Goal: Transaction & Acquisition: Book appointment/travel/reservation

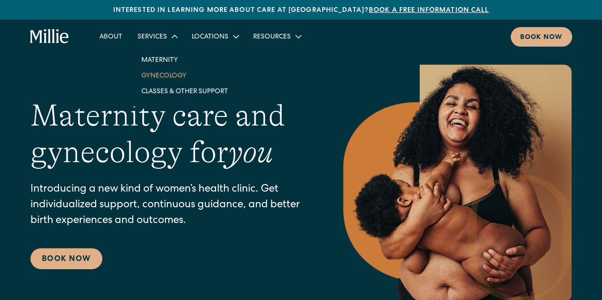
click at [163, 75] on link "Gynecology" at bounding box center [185, 76] width 102 height 16
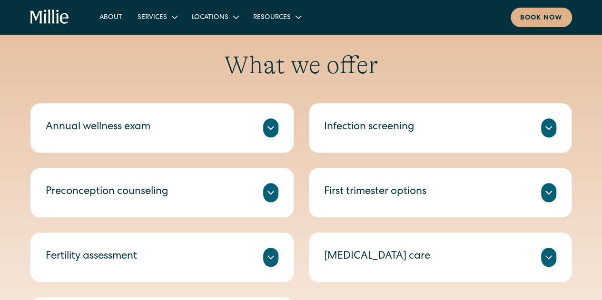
scroll to position [385, 0]
click at [266, 124] on icon at bounding box center [270, 127] width 11 height 11
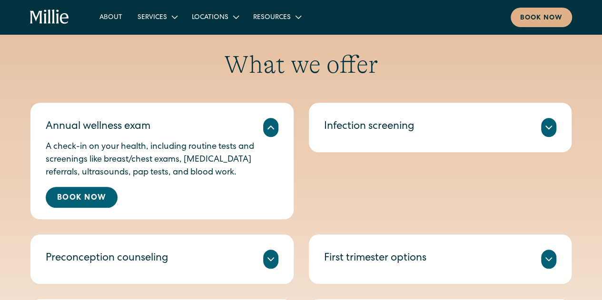
click at [266, 124] on icon at bounding box center [270, 127] width 11 height 11
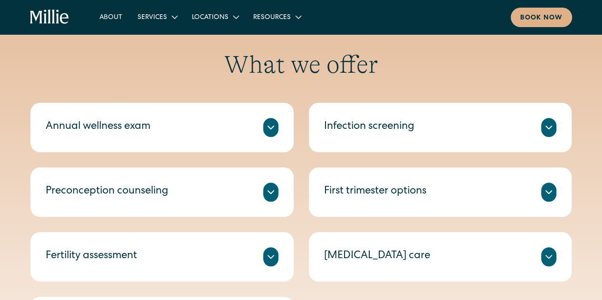
scroll to position [439, 0]
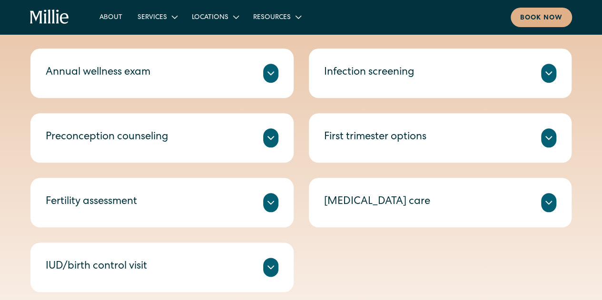
click at [269, 268] on icon at bounding box center [271, 267] width 6 height 3
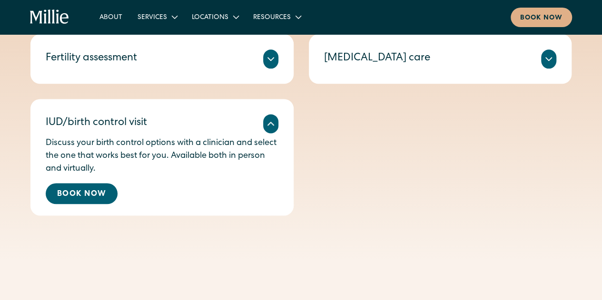
scroll to position [583, 0]
click at [94, 191] on link "Book Now" at bounding box center [82, 194] width 72 height 21
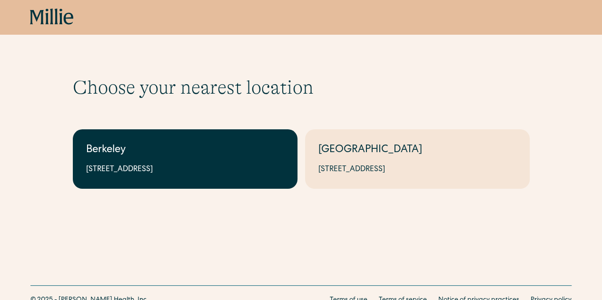
click at [189, 163] on link "Berkeley [STREET_ADDRESS]" at bounding box center [185, 159] width 225 height 60
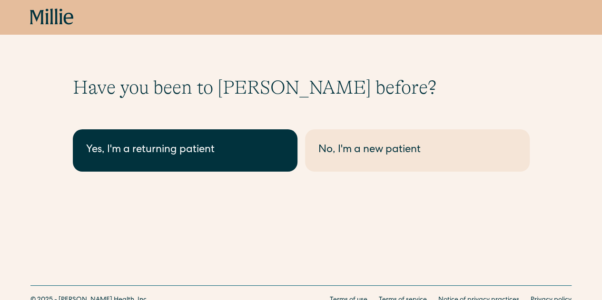
click at [203, 157] on div "Yes, I'm a returning patient" at bounding box center [185, 151] width 198 height 16
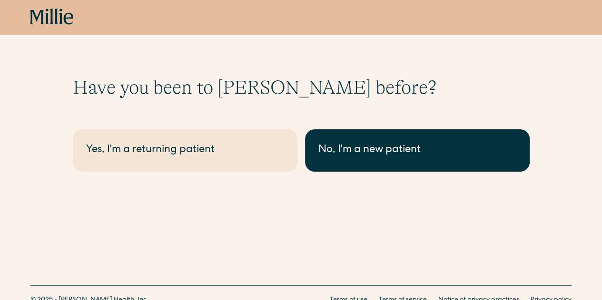
click at [383, 150] on div "No, I'm a new patient" at bounding box center [417, 151] width 198 height 16
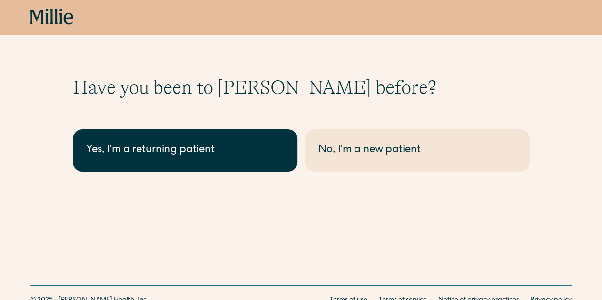
click at [154, 149] on div "Yes, I'm a returning patient" at bounding box center [185, 151] width 198 height 16
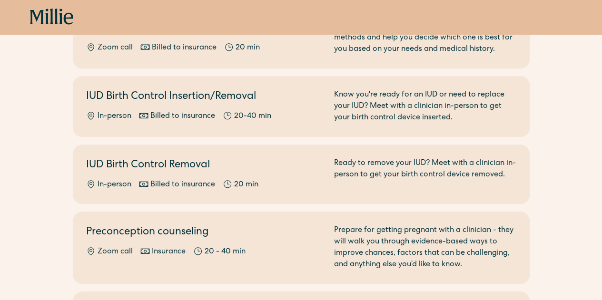
scroll to position [388, 0]
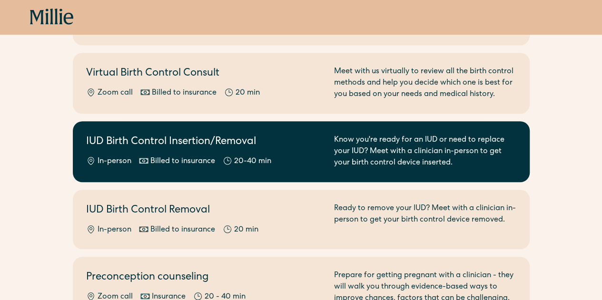
scroll to position [331, 0]
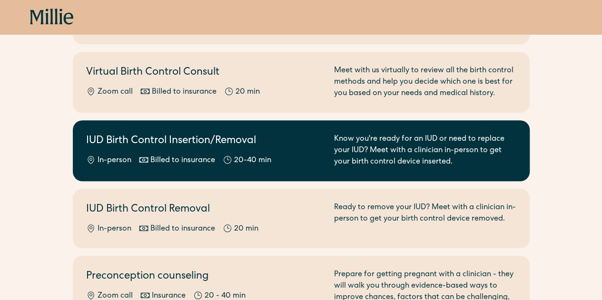
click at [199, 142] on h2 "IUD Birth Control Insertion/Removal" at bounding box center [204, 142] width 237 height 16
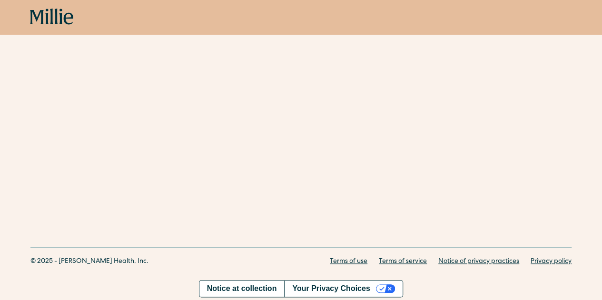
scroll to position [69, 0]
